Goal: Task Accomplishment & Management: Use online tool/utility

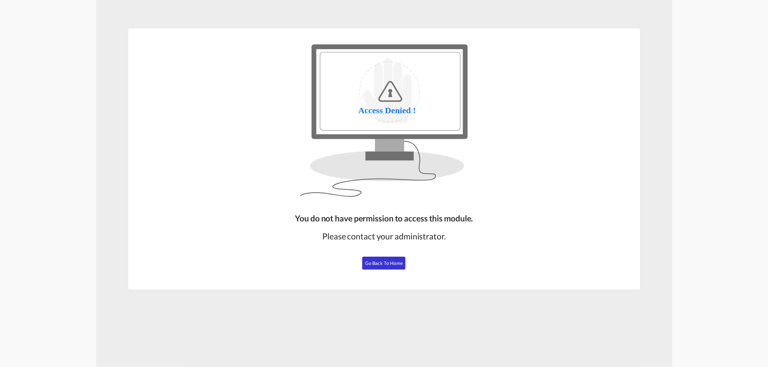
click at [375, 261] on span "Go Back to Home" at bounding box center [384, 264] width 38 height 6
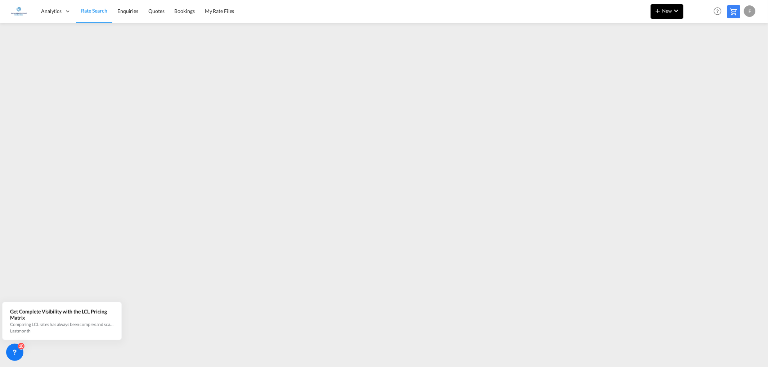
click at [663, 11] on span "New" at bounding box center [666, 11] width 27 height 6
click at [700, 51] on span "Ratesheet" at bounding box center [697, 54] width 8 height 14
click at [676, 13] on md-icon "icon-chevron-down" at bounding box center [676, 10] width 9 height 9
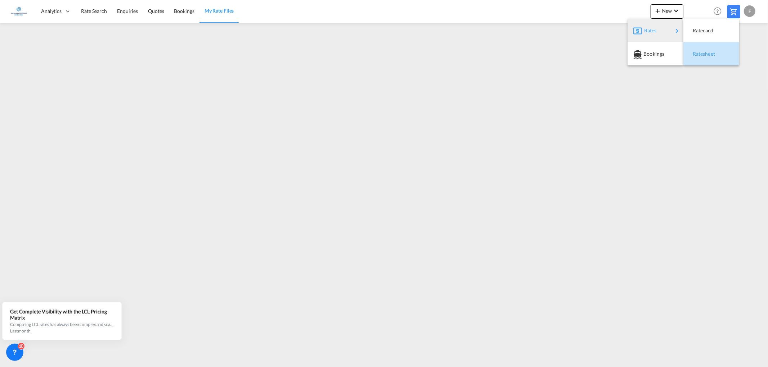
click at [700, 51] on span "Ratesheet" at bounding box center [697, 54] width 8 height 14
